Goal: Task Accomplishment & Management: Manage account settings

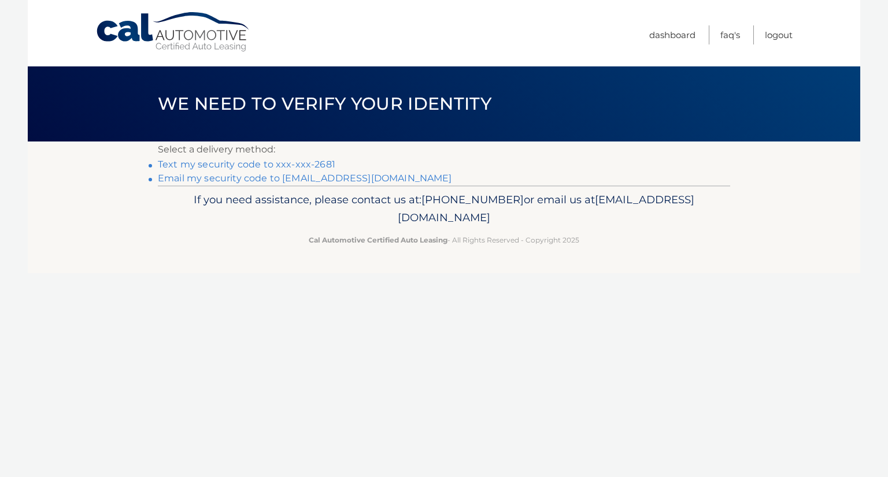
click at [275, 166] on link "Text my security code to xxx-xxx-2681" at bounding box center [246, 164] width 177 height 11
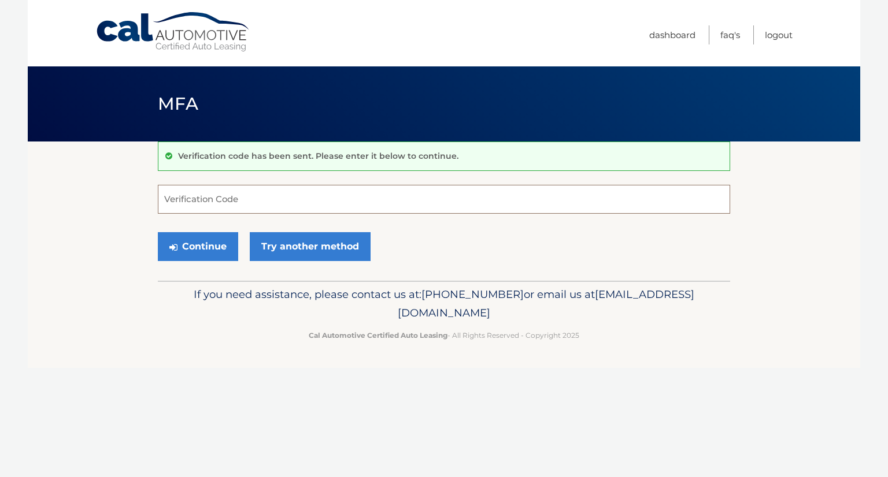
click at [264, 197] on input "Verification Code" at bounding box center [444, 199] width 572 height 29
type input "064985"
click at [215, 253] on button "Continue" at bounding box center [198, 246] width 80 height 29
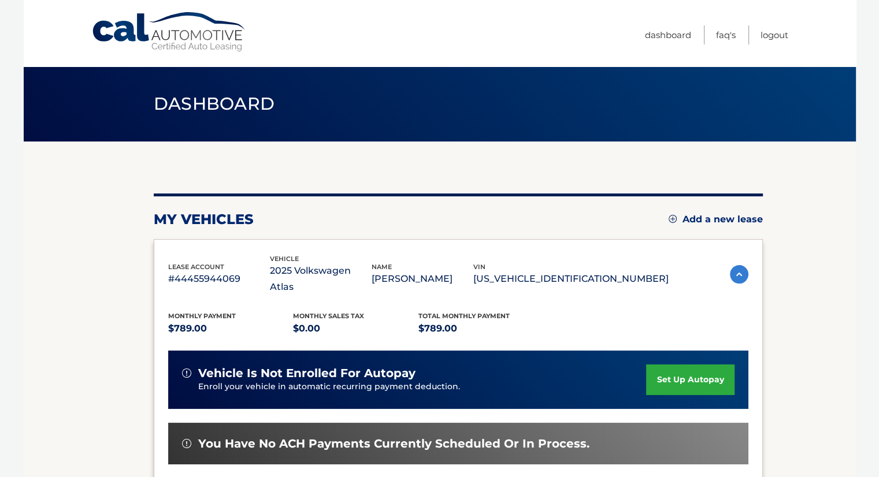
click at [692, 295] on div "Monthly Payment $789.00 Monthly sales Tax $0.00 Total Monthly Payment $789.00 v…" at bounding box center [458, 437] width 580 height 284
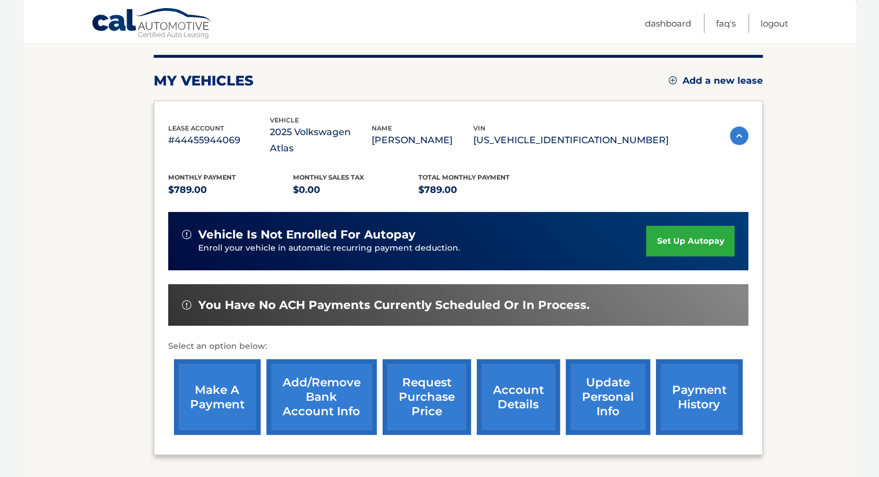
scroll to position [139, 0]
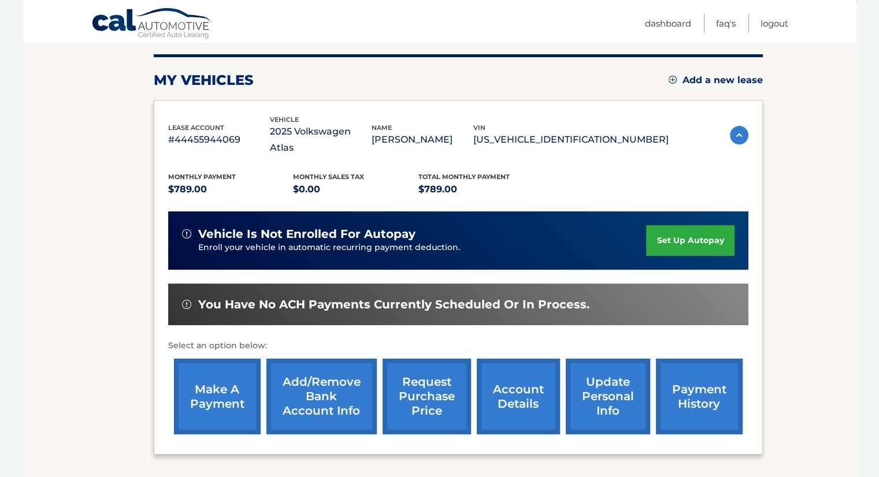
click at [202, 383] on link "make a payment" at bounding box center [217, 397] width 87 height 76
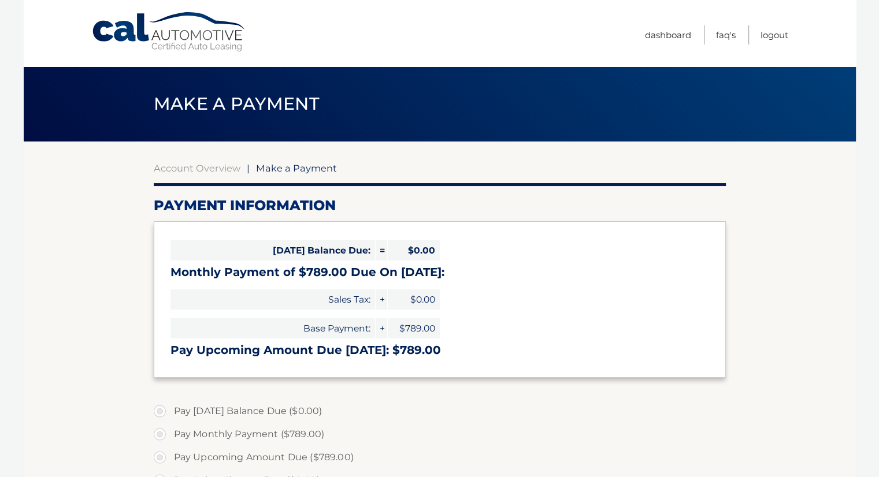
select select "ZDg3NjcyNmMtNzY5Ni00ZjJmLWE1MTAtMjYxNDY3OGMyNmVi"
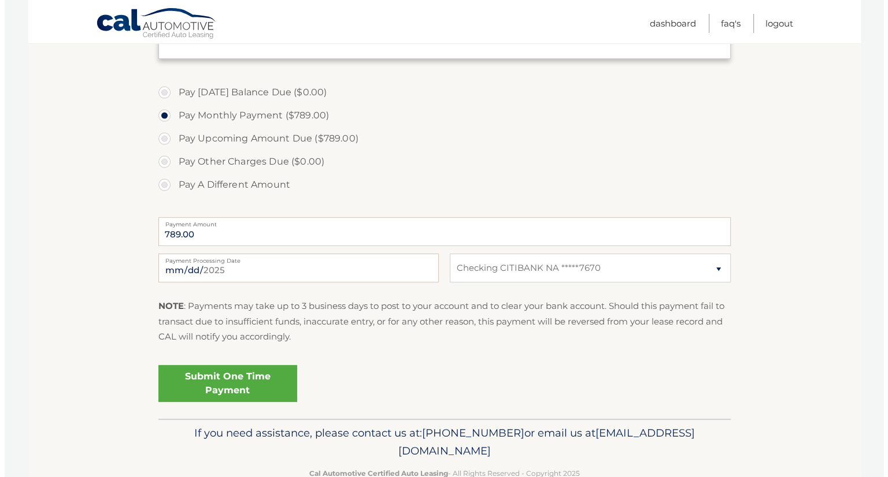
scroll to position [320, 0]
click at [266, 384] on link "Submit One Time Payment" at bounding box center [223, 382] width 139 height 37
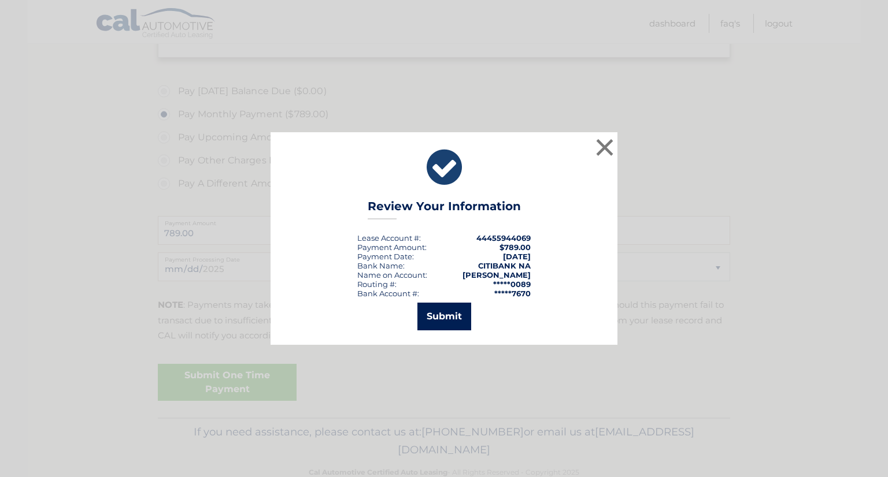
click at [451, 313] on button "Submit" at bounding box center [444, 317] width 54 height 28
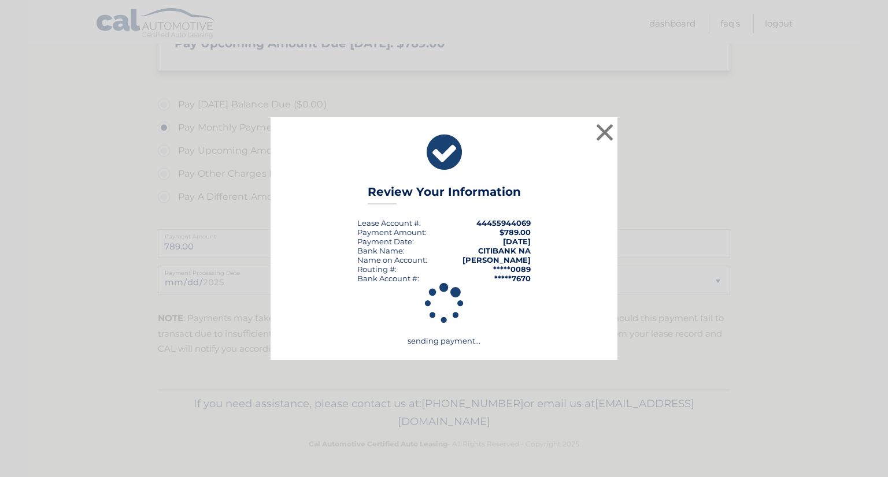
scroll to position [306, 0]
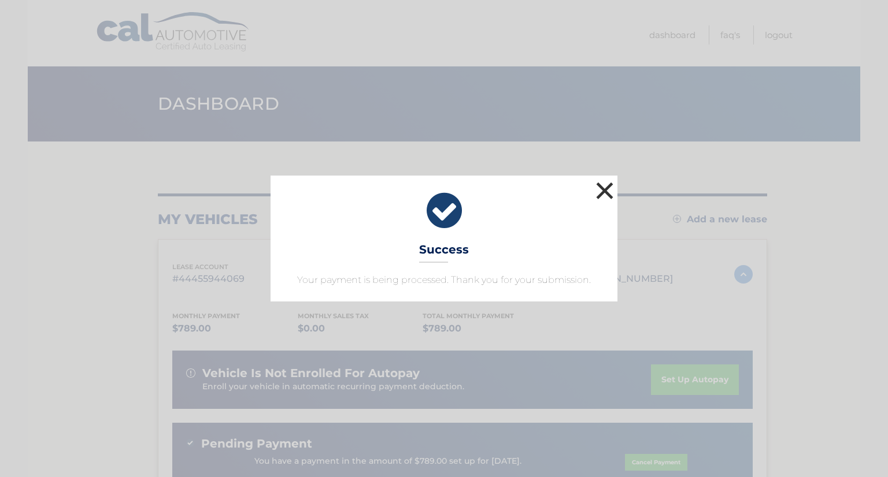
click at [606, 191] on button "×" at bounding box center [604, 190] width 23 height 23
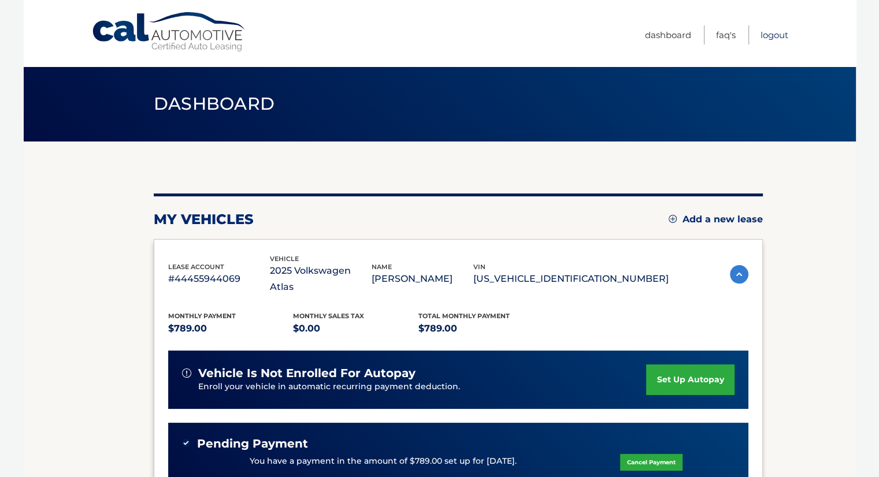
click at [777, 35] on link "Logout" at bounding box center [775, 34] width 28 height 19
